Goal: Task Accomplishment & Management: Use online tool/utility

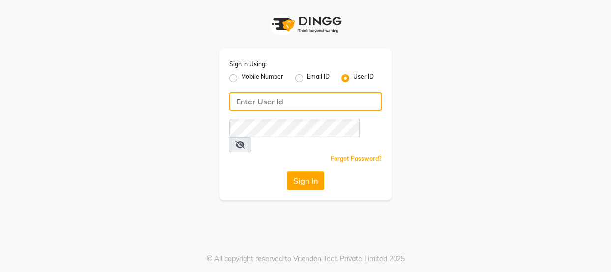
type input "8532836314"
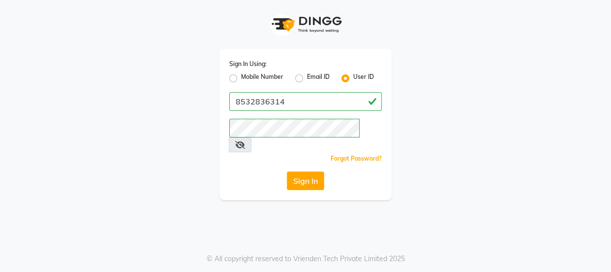
click at [241, 77] on label "Mobile Number" at bounding box center [262, 78] width 42 height 12
click at [241, 77] on input "Mobile Number" at bounding box center [244, 75] width 6 height 6
radio input "true"
radio input "false"
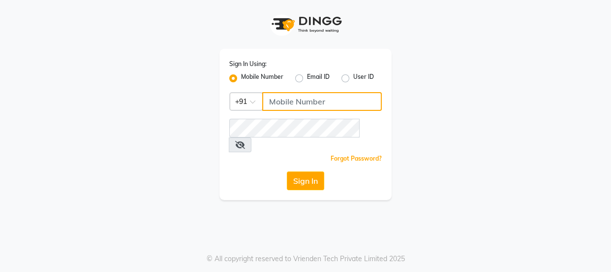
click at [273, 103] on input "Username" at bounding box center [322, 101] width 120 height 19
type input "8532836314"
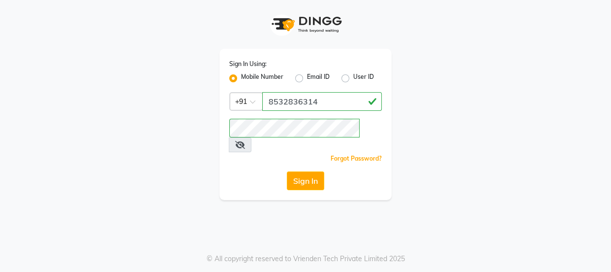
click at [325, 171] on div "Sign In" at bounding box center [305, 180] width 152 height 19
click at [322, 171] on button "Sign In" at bounding box center [305, 180] width 37 height 19
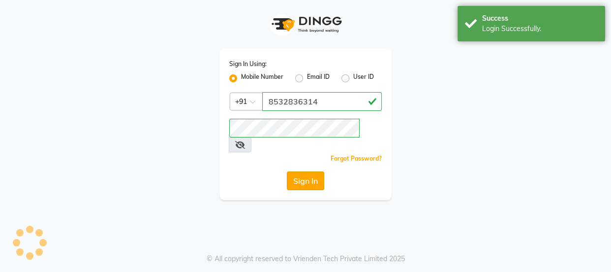
select select "service"
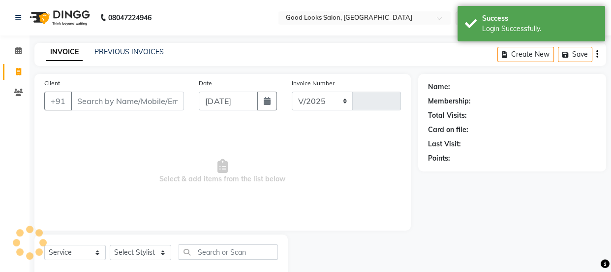
select select "4230"
type input "3836"
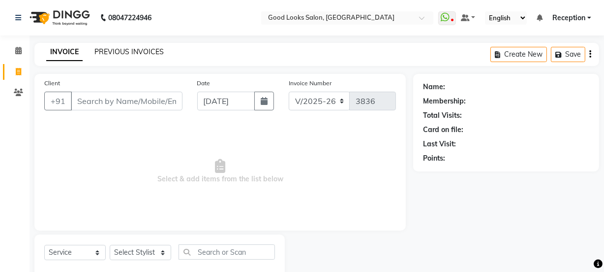
click at [111, 52] on link "PREVIOUS INVOICES" at bounding box center [128, 51] width 69 height 9
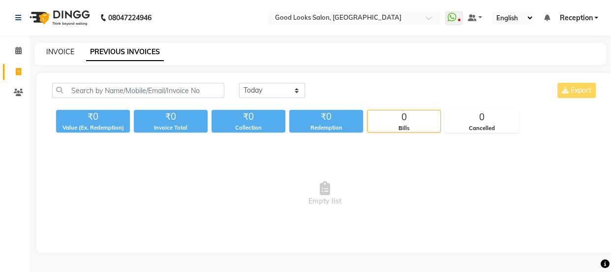
click at [58, 54] on link "INVOICE" at bounding box center [60, 51] width 28 height 9
select select "service"
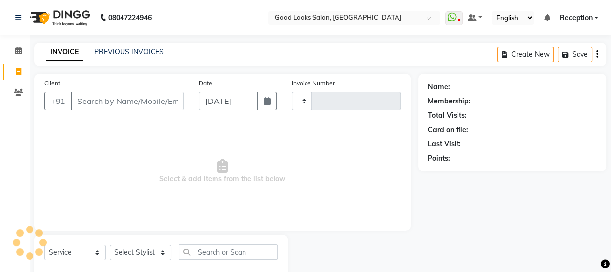
type input "3836"
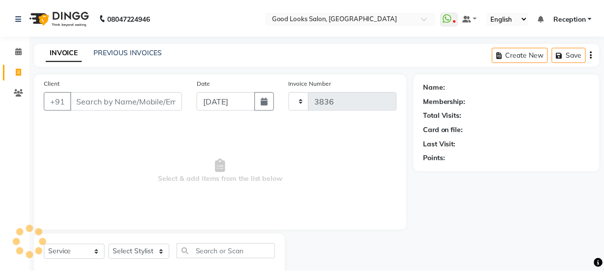
scroll to position [25, 0]
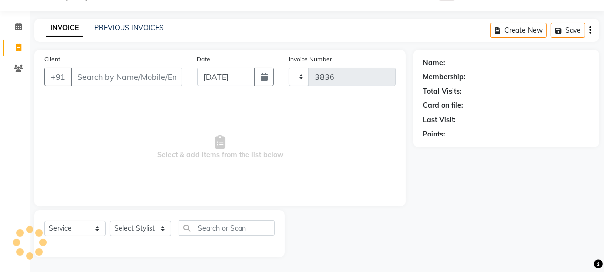
select select "4230"
click at [135, 29] on link "PREVIOUS INVOICES" at bounding box center [128, 27] width 69 height 9
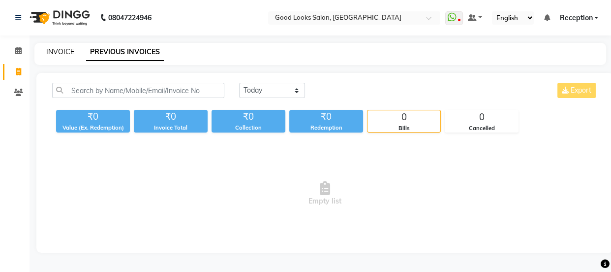
click at [63, 54] on link "INVOICE" at bounding box center [60, 51] width 28 height 9
select select "4230"
select select "service"
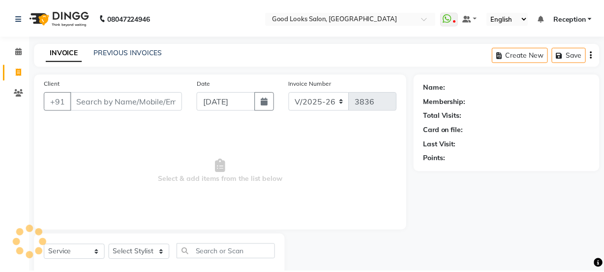
scroll to position [25, 0]
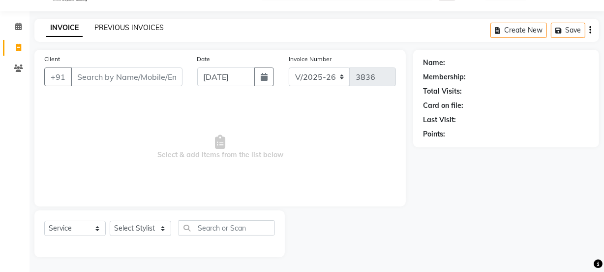
click at [111, 25] on link "PREVIOUS INVOICES" at bounding box center [128, 27] width 69 height 9
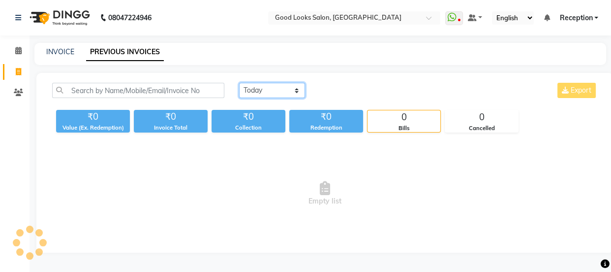
click at [248, 92] on select "[DATE] [DATE] Custom Range" at bounding box center [272, 90] width 66 height 15
select select "[DATE]"
click at [239, 83] on select "[DATE] [DATE] Custom Range" at bounding box center [272, 90] width 66 height 15
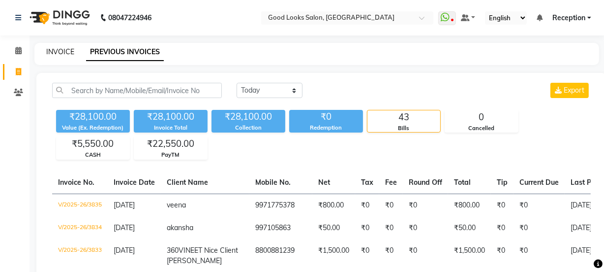
click at [67, 52] on link "INVOICE" at bounding box center [60, 51] width 28 height 9
select select "4230"
select select "service"
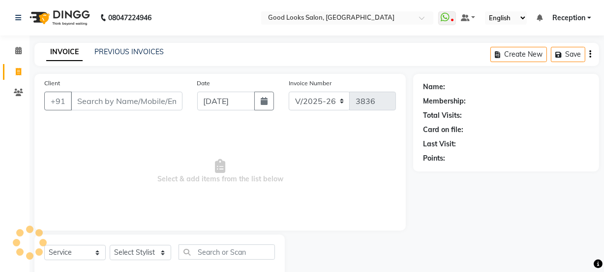
scroll to position [25, 0]
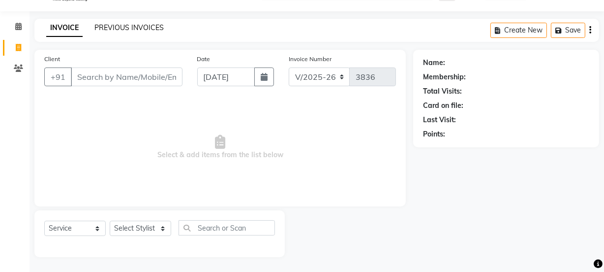
click at [131, 30] on link "PREVIOUS INVOICES" at bounding box center [128, 27] width 69 height 9
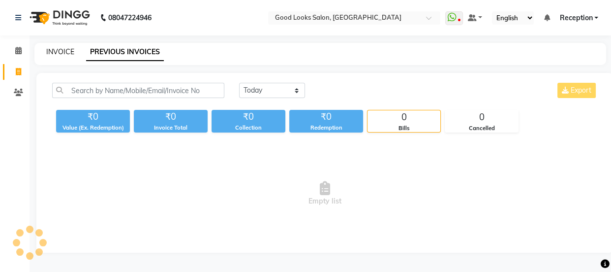
click at [59, 52] on link "INVOICE" at bounding box center [60, 51] width 28 height 9
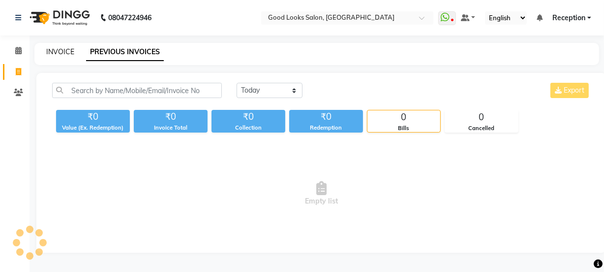
scroll to position [25, 0]
select select "4230"
select select "service"
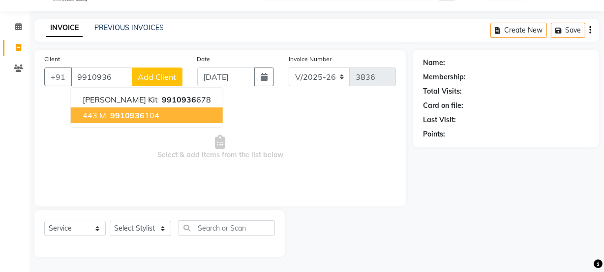
click at [162, 121] on button "443 M 9910936 104" at bounding box center [147, 115] width 152 height 16
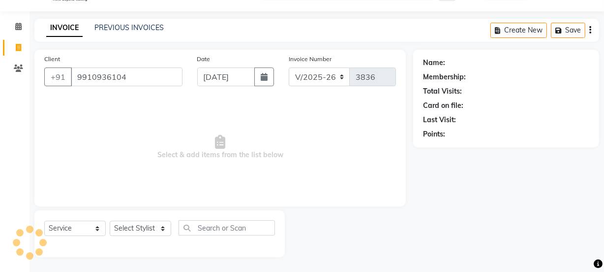
type input "9910936104"
select select "1: Object"
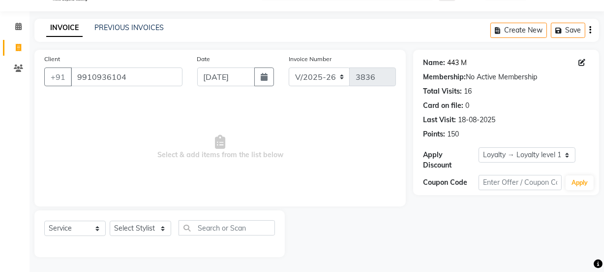
click at [457, 63] on link "443 M" at bounding box center [457, 63] width 20 height 10
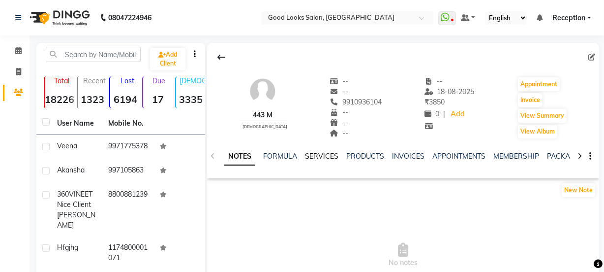
click at [313, 154] on link "SERVICES" at bounding box center [321, 155] width 33 height 9
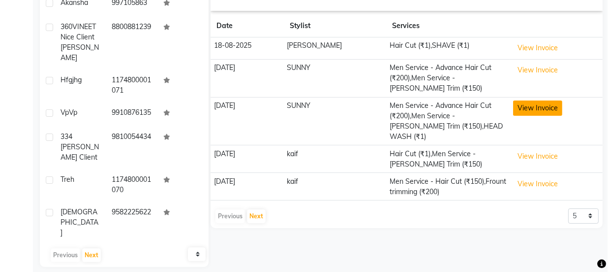
scroll to position [177, 0]
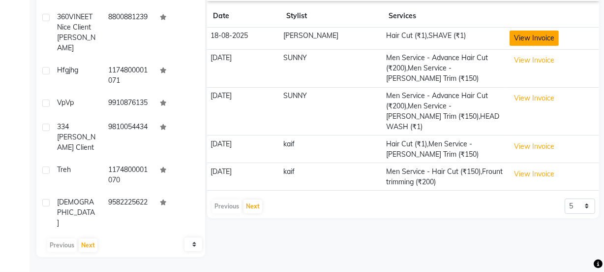
drag, startPoint x: 539, startPoint y: 18, endPoint x: 531, endPoint y: 36, distance: 19.8
click at [532, 34] on table "Date Stylist Services 18-08-2025 Nihal Hair Cut (₹1),SHAVE (₹1) View Invoice 02…" at bounding box center [403, 97] width 392 height 185
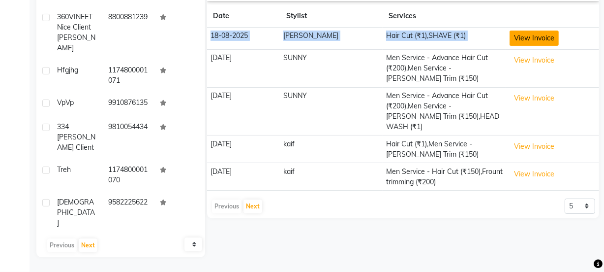
click at [531, 36] on button "View Invoice" at bounding box center [534, 37] width 49 height 15
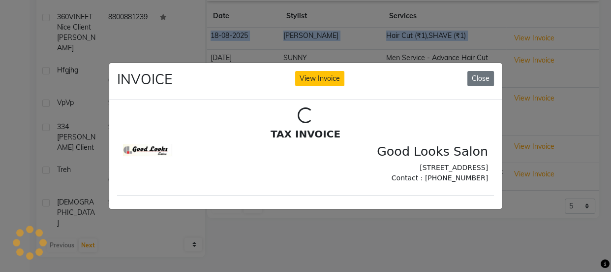
scroll to position [0, 0]
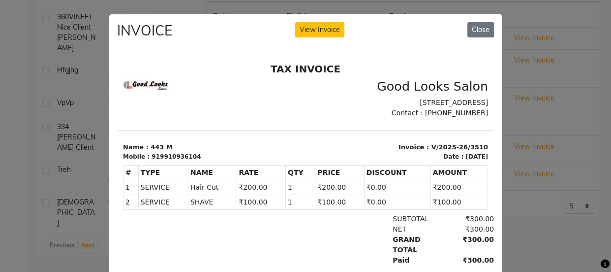
click at [575, 63] on ngb-modal-window "INVOICE View Invoice Close" at bounding box center [305, 136] width 611 height 272
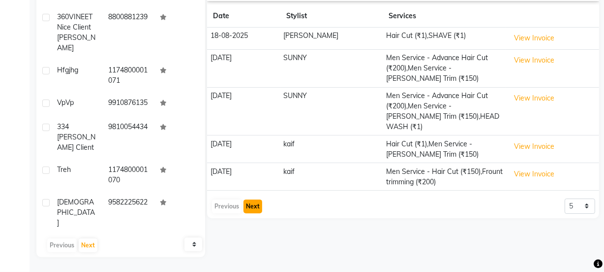
click at [245, 199] on button "Next" at bounding box center [252, 206] width 19 height 14
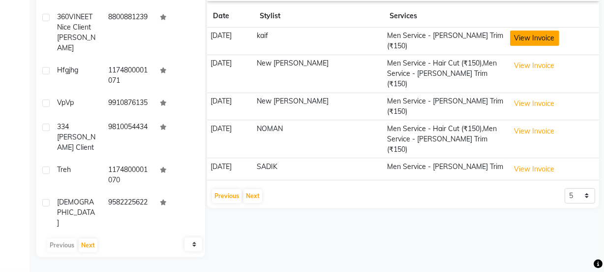
click at [510, 32] on button "View Invoice" at bounding box center [534, 37] width 49 height 15
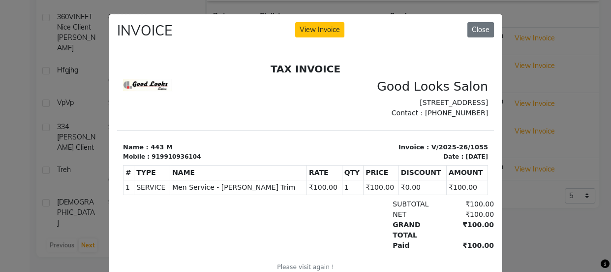
click at [563, 61] on ngb-modal-window "INVOICE View Invoice Close" at bounding box center [305, 136] width 611 height 272
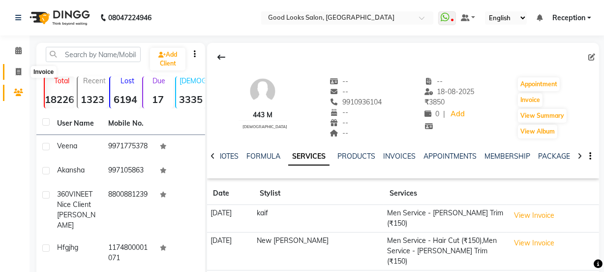
click at [21, 71] on icon at bounding box center [18, 71] width 5 height 7
select select "service"
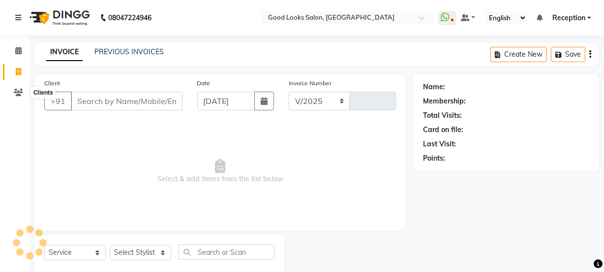
scroll to position [25, 0]
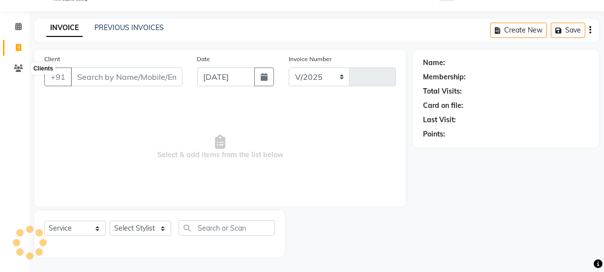
select select "4230"
type input "3836"
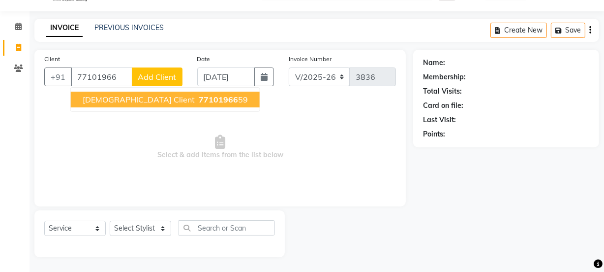
click at [85, 107] on ngb-typeahead-window "Shimani Client 77101966 59" at bounding box center [165, 99] width 190 height 25
click at [89, 102] on span "Shimani Client" at bounding box center [139, 99] width 112 height 10
type input "7710196659"
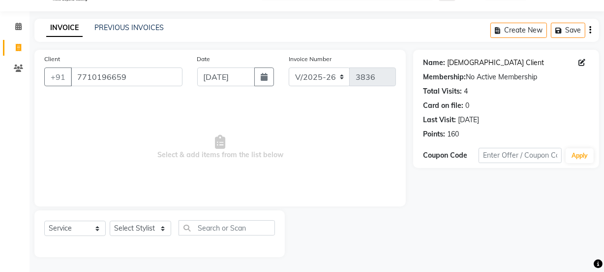
click at [461, 62] on link "Shimani Client" at bounding box center [495, 63] width 97 height 10
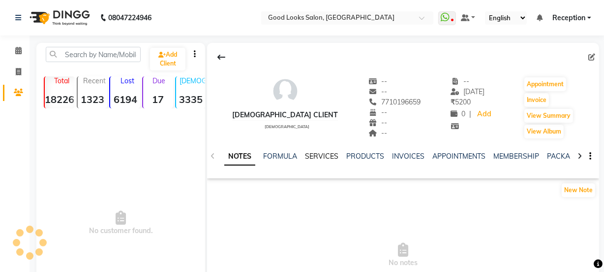
click at [307, 160] on link "SERVICES" at bounding box center [321, 155] width 33 height 9
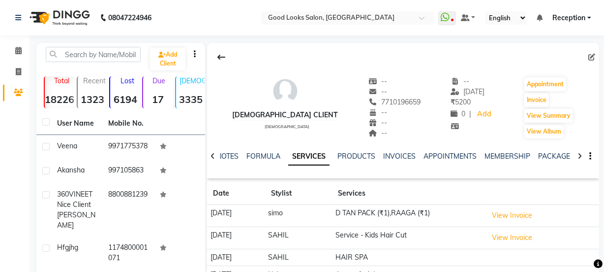
click at [310, 155] on link "SERVICES" at bounding box center [308, 157] width 41 height 18
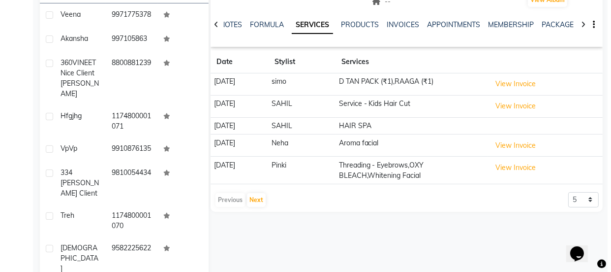
scroll to position [134, 0]
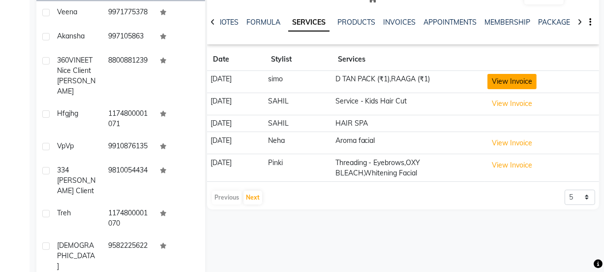
click at [514, 84] on button "View Invoice" at bounding box center [511, 81] width 49 height 15
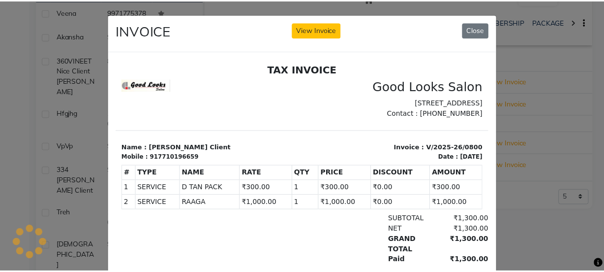
scroll to position [0, 0]
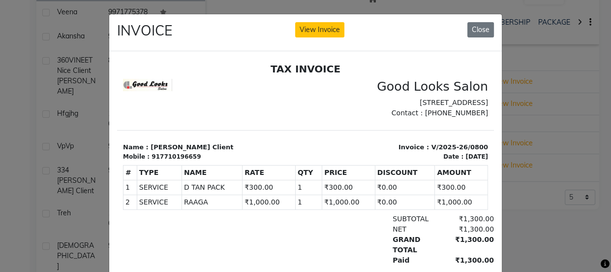
click at [588, 72] on ngb-modal-window "INVOICE View Invoice Close" at bounding box center [305, 136] width 611 height 272
